Goal: Information Seeking & Learning: Check status

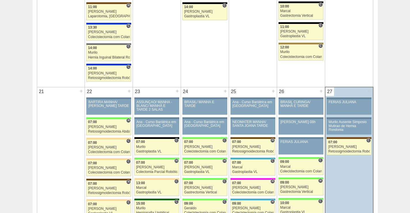
scroll to position [806, 0]
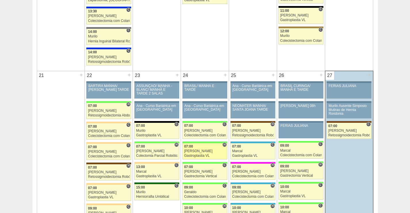
click at [206, 148] on div "07:00" at bounding box center [205, 147] width 42 height 4
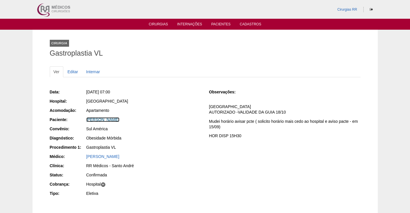
drag, startPoint x: 111, startPoint y: 120, endPoint x: 117, endPoint y: 134, distance: 14.6
click at [111, 120] on link "[PERSON_NAME] dos [PERSON_NAME]" at bounding box center [102, 119] width 33 height 5
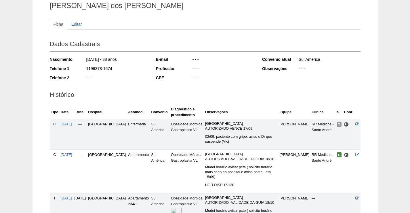
scroll to position [111, 0]
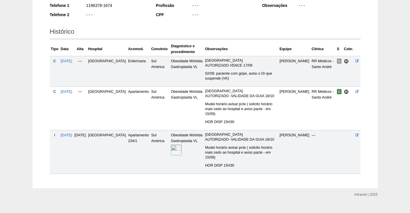
click at [171, 145] on img at bounding box center [176, 150] width 11 height 11
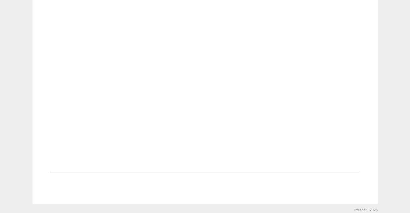
scroll to position [203, 0]
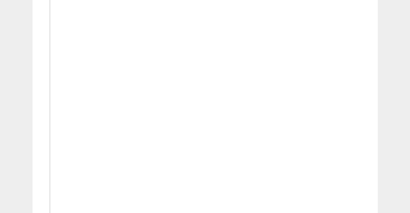
click at [282, 56] on img at bounding box center [205, 108] width 311 height 234
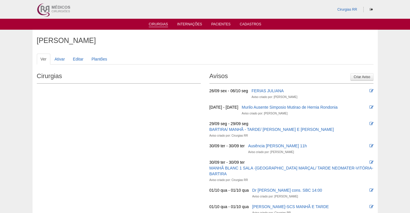
click at [162, 22] on link "Cirurgias" at bounding box center [158, 24] width 19 height 5
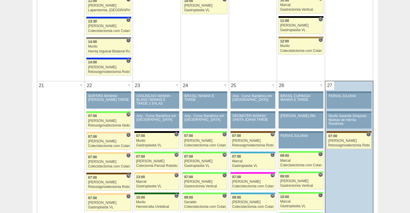
scroll to position [806, 0]
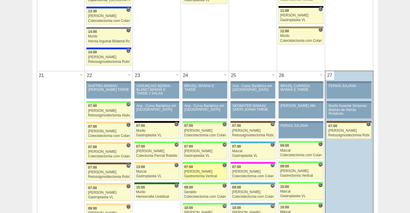
click at [204, 168] on div "07:00" at bounding box center [205, 167] width 42 height 4
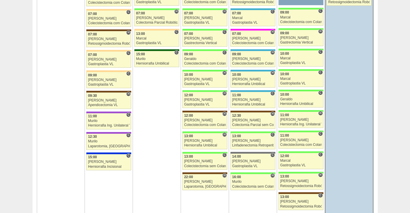
scroll to position [950, 0]
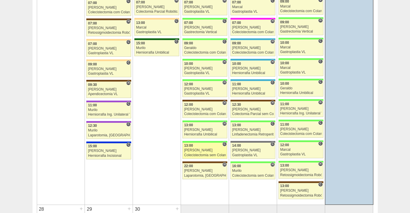
click at [205, 150] on div "[PERSON_NAME]" at bounding box center [205, 150] width 42 height 4
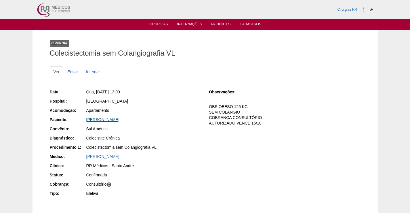
click at [119, 119] on link "Adriano de Souza Alcantara" at bounding box center [102, 119] width 33 height 5
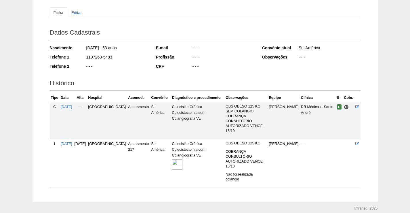
scroll to position [49, 0]
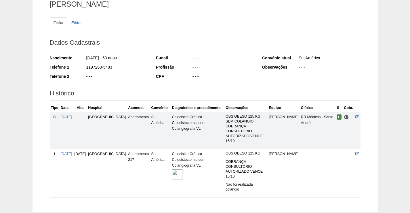
click at [172, 173] on img at bounding box center [177, 174] width 11 height 11
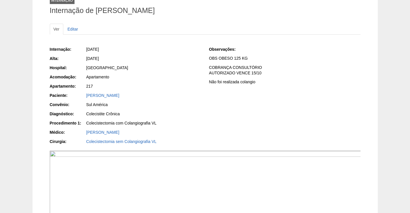
scroll to position [115, 0]
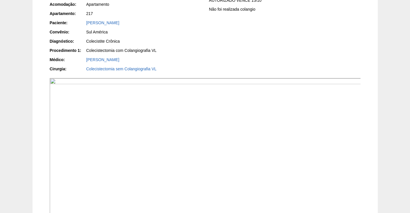
click at [293, 132] on img at bounding box center [205, 195] width 311 height 234
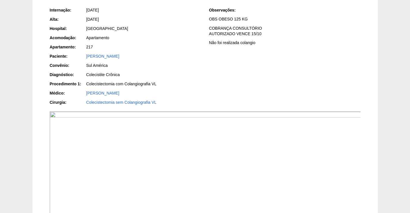
scroll to position [29, 0]
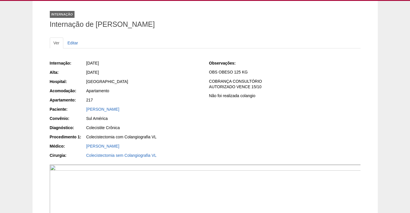
drag, startPoint x: 141, startPoint y: 109, endPoint x: 80, endPoint y: 109, distance: 60.7
click at [80, 109] on div "Paciente: [PERSON_NAME]" at bounding box center [125, 109] width 151 height 7
copy div "Paciente: [PERSON_NAME]"
